Goal: Task Accomplishment & Management: Use online tool/utility

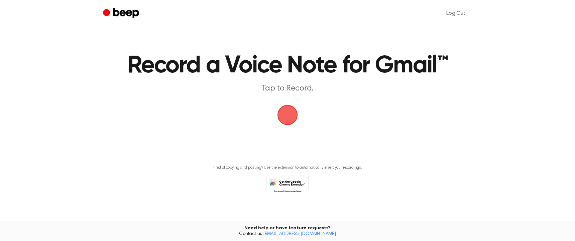
click at [289, 115] on span "button" at bounding box center [287, 114] width 37 height 37
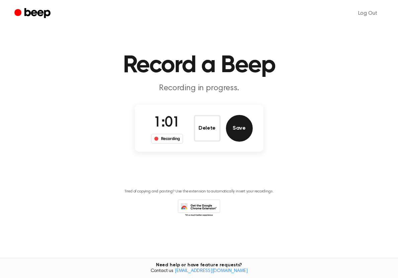
click at [244, 124] on button "Save" at bounding box center [239, 128] width 27 height 27
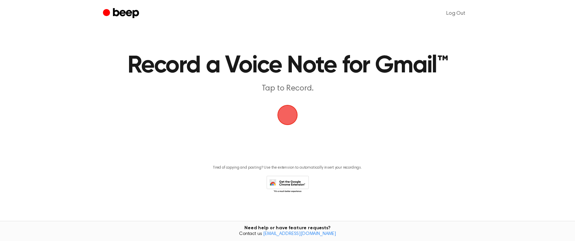
click at [287, 118] on span "button" at bounding box center [288, 115] width 22 height 22
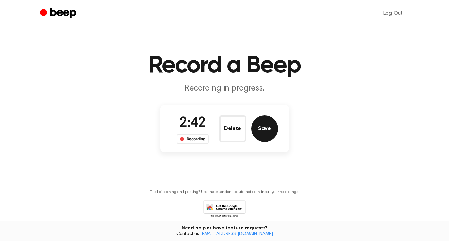
click at [268, 125] on button "Save" at bounding box center [265, 128] width 27 height 27
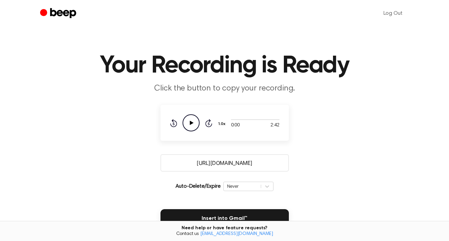
click at [251, 161] on input "[URL][DOMAIN_NAME]" at bounding box center [225, 162] width 128 height 17
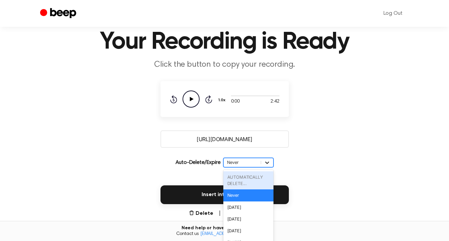
click at [271, 167] on div "option AUTOMATICALLY DELETE... focused disabled, 1 of 6. 6 results available. U…" at bounding box center [248, 162] width 50 height 9
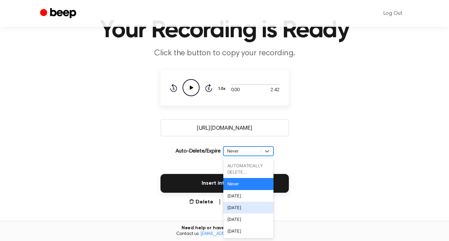
click at [260, 206] on div "In 1 Week" at bounding box center [248, 207] width 50 height 12
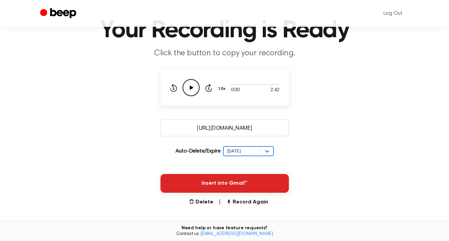
click at [216, 181] on button "Insert into Gmail™" at bounding box center [225, 183] width 128 height 19
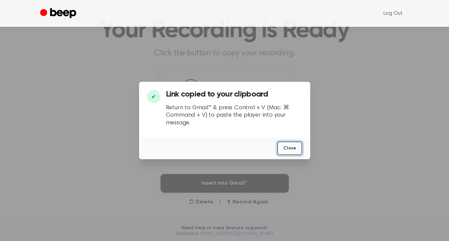
click at [290, 145] on button "Close" at bounding box center [289, 148] width 25 height 14
